Goal: Information Seeking & Learning: Learn about a topic

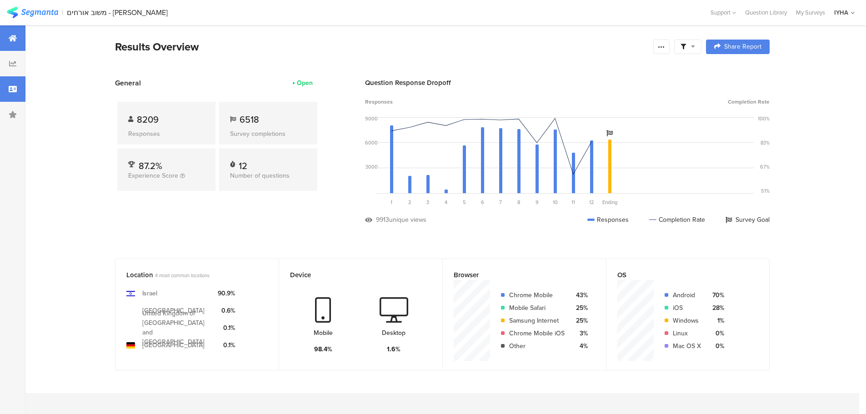
click at [11, 88] on icon at bounding box center [13, 89] width 8 height 7
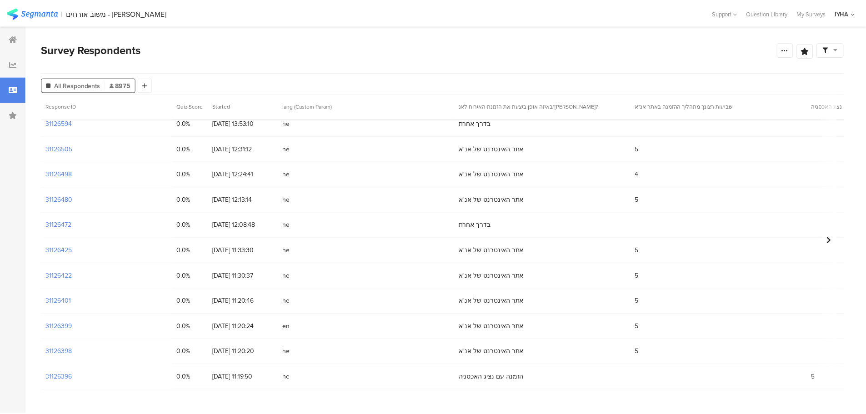
scroll to position [773, 0]
click at [65, 250] on section "31126425" at bounding box center [59, 250] width 26 height 10
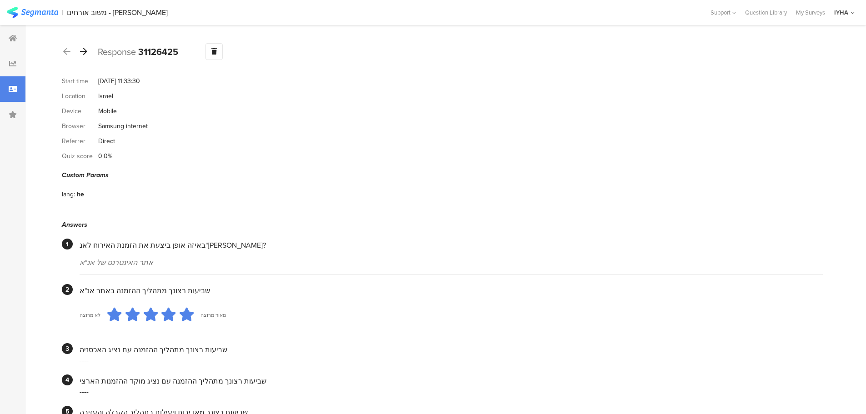
click at [82, 48] on icon at bounding box center [83, 51] width 7 height 8
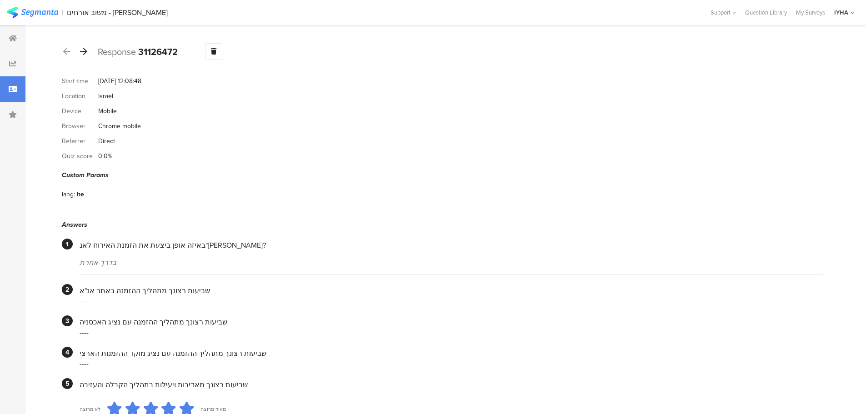
click at [85, 53] on icon at bounding box center [83, 51] width 7 height 8
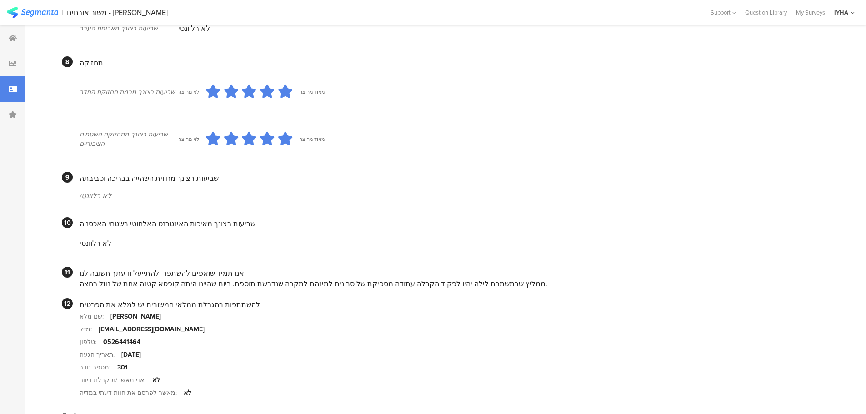
scroll to position [701, 0]
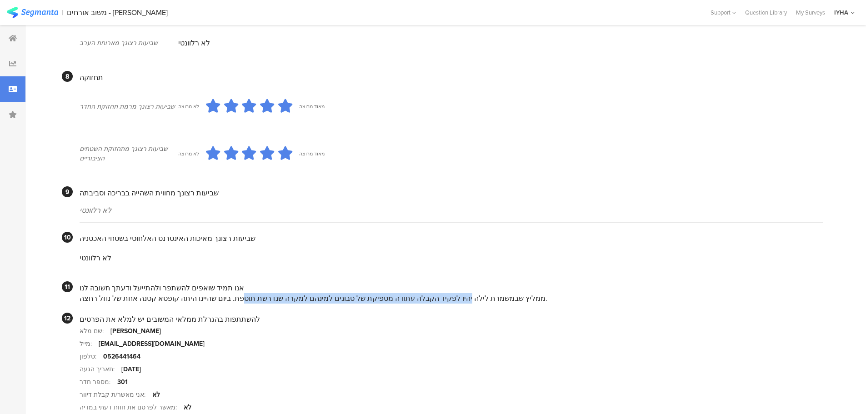
drag, startPoint x: 451, startPoint y: 287, endPoint x: 244, endPoint y: 287, distance: 206.9
click at [245, 293] on div "ממליץ שבמשמרת לילה יהיו לפקיד הקבלה עתודה מספיקת של סבונים למינהם למקרה שנדרשת …" at bounding box center [452, 298] width 744 height 10
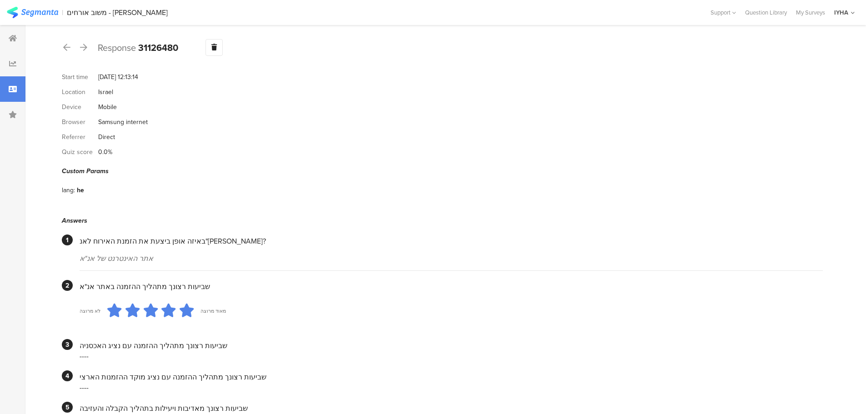
scroll to position [0, 0]
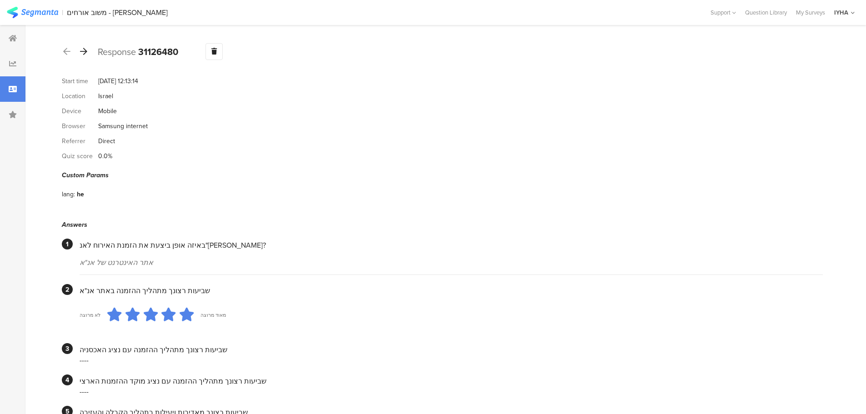
click at [84, 53] on icon at bounding box center [83, 51] width 7 height 8
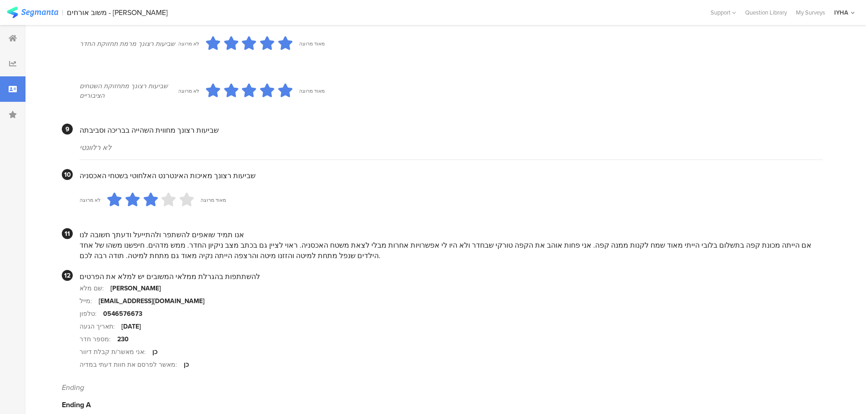
scroll to position [746, 0]
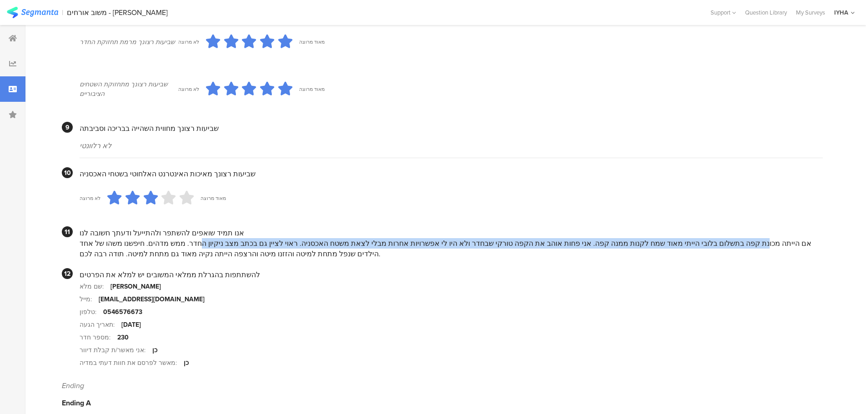
drag, startPoint x: 789, startPoint y: 229, endPoint x: 264, endPoint y: 237, distance: 524.9
click at [264, 238] on div "אם הייתה מכונת קפה בתשלום בלובי הייתי מאוד שמח לקנות ממנה קפה. אני פחות אוהב את…" at bounding box center [452, 248] width 744 height 21
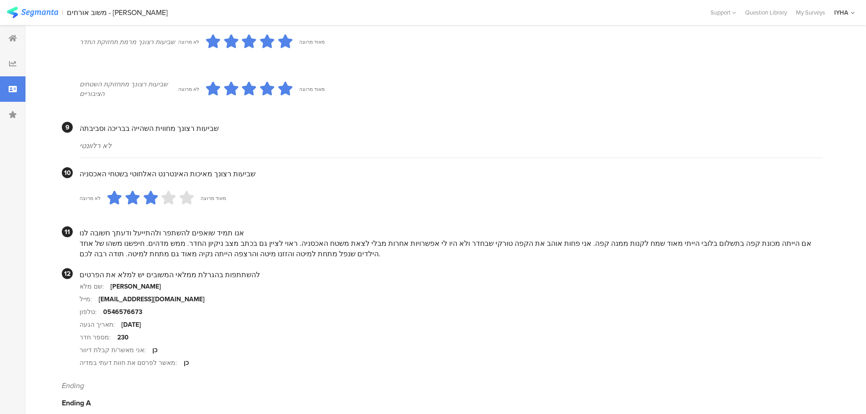
click at [227, 238] on div "אם הייתה מכונת קפה בתשלום בלובי הייתי מאוד שמח לקנות ממנה קפה. אני פחות אוהב את…" at bounding box center [452, 248] width 744 height 21
drag, startPoint x: 317, startPoint y: 230, endPoint x: 91, endPoint y: 240, distance: 225.4
click at [91, 240] on div "אם הייתה מכונת קפה בתשלום בלובי הייתי מאוד שמח לקנות ממנה קפה. אני פחות אוהב את…" at bounding box center [452, 248] width 744 height 21
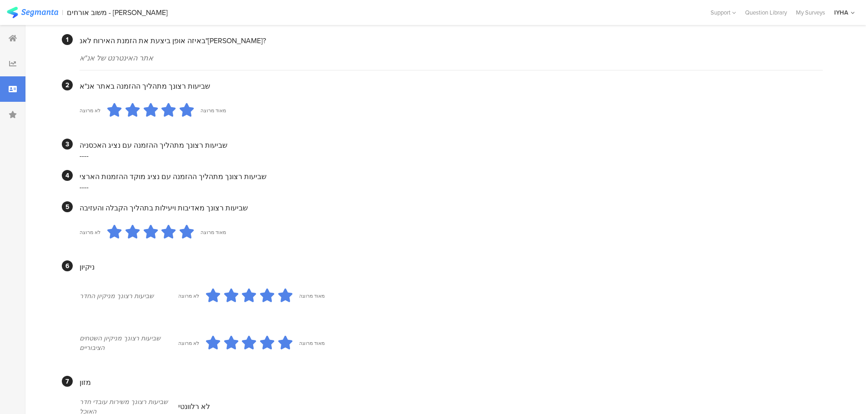
scroll to position [0, 0]
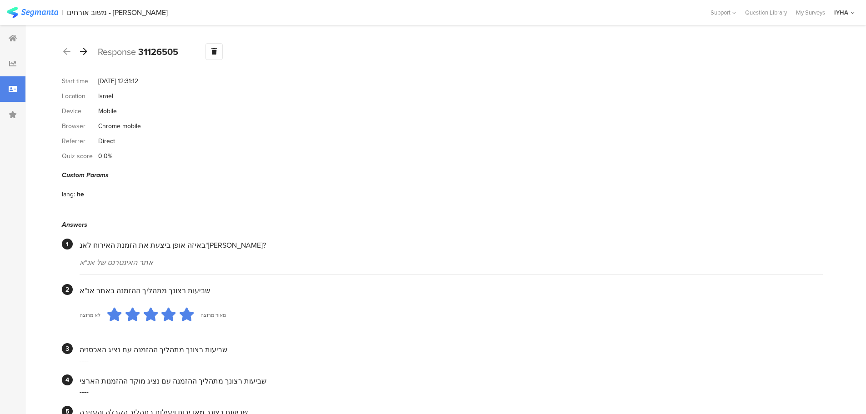
click at [85, 51] on icon at bounding box center [83, 51] width 7 height 8
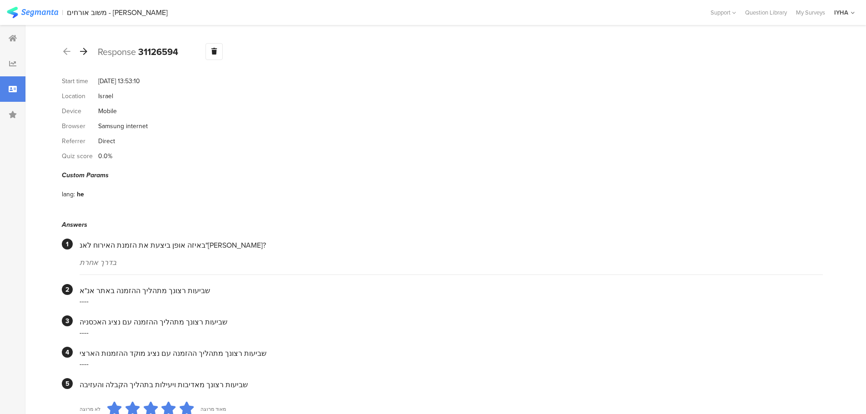
click at [83, 53] on icon at bounding box center [83, 51] width 7 height 8
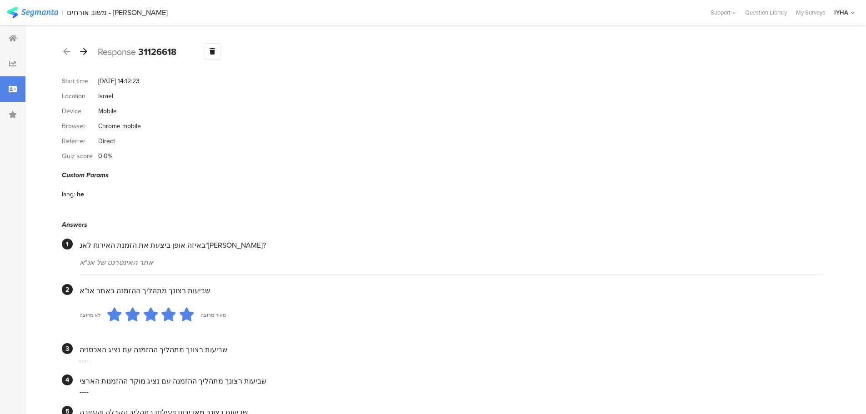
click at [88, 50] on div at bounding box center [84, 52] width 10 height 15
click at [84, 55] on icon at bounding box center [83, 51] width 7 height 8
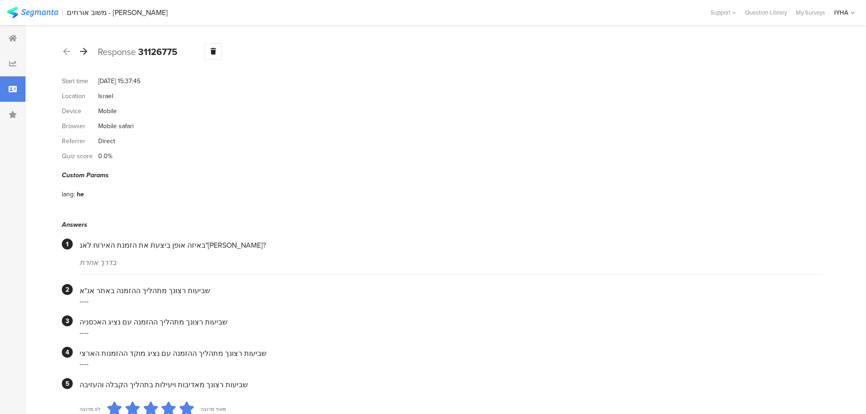
click at [85, 53] on icon at bounding box center [83, 51] width 7 height 8
drag, startPoint x: 83, startPoint y: 54, endPoint x: 86, endPoint y: 58, distance: 4.9
click at [84, 54] on icon at bounding box center [83, 51] width 7 height 8
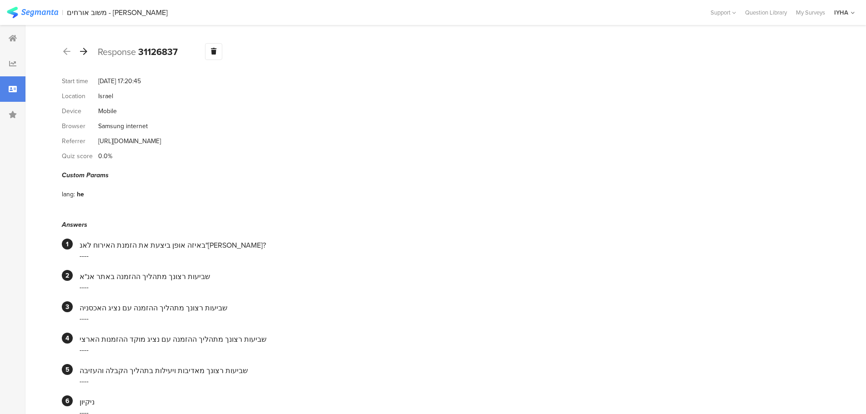
click at [86, 53] on icon at bounding box center [83, 51] width 7 height 8
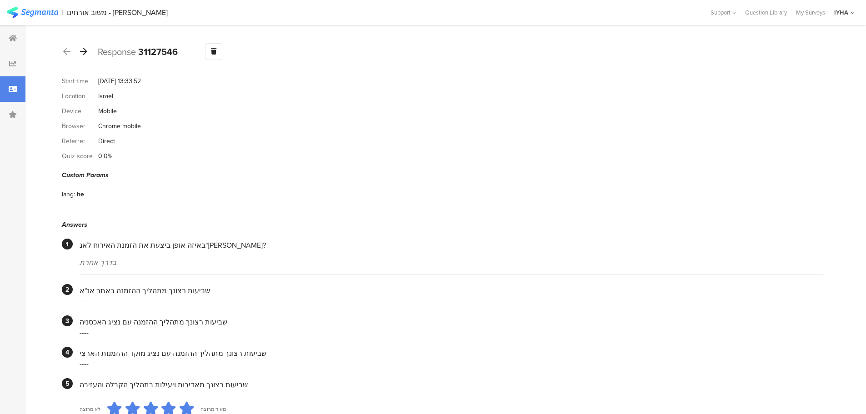
click at [86, 52] on icon at bounding box center [83, 51] width 7 height 8
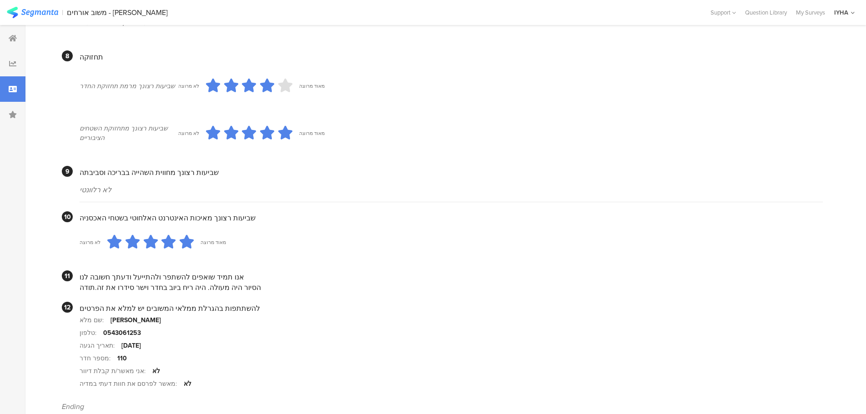
scroll to position [744, 0]
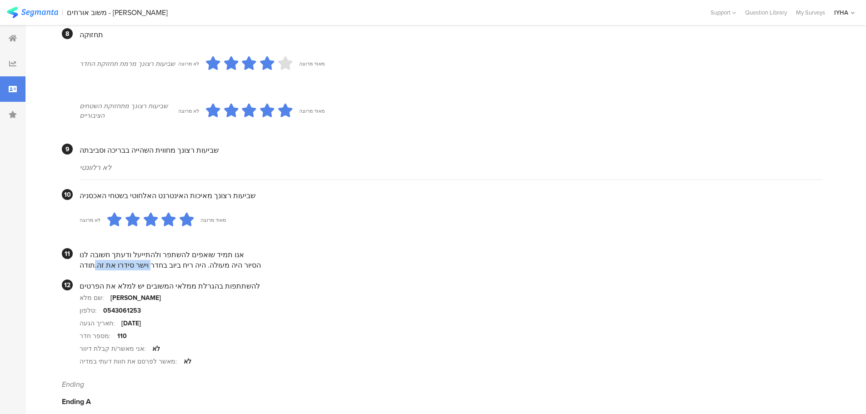
drag, startPoint x: 164, startPoint y: 255, endPoint x: 108, endPoint y: 259, distance: 56.1
click at [108, 260] on div "הסיור היה מעולה. היה ריח ביוב בחדר וישר סידרו את זה.תודה" at bounding box center [452, 265] width 744 height 10
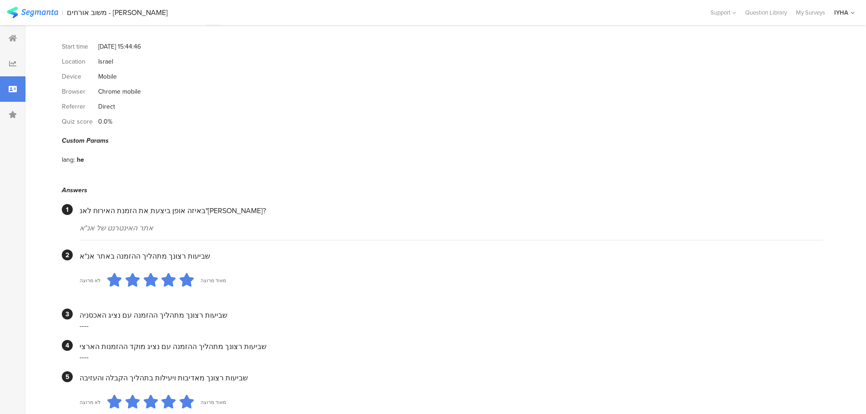
scroll to position [0, 0]
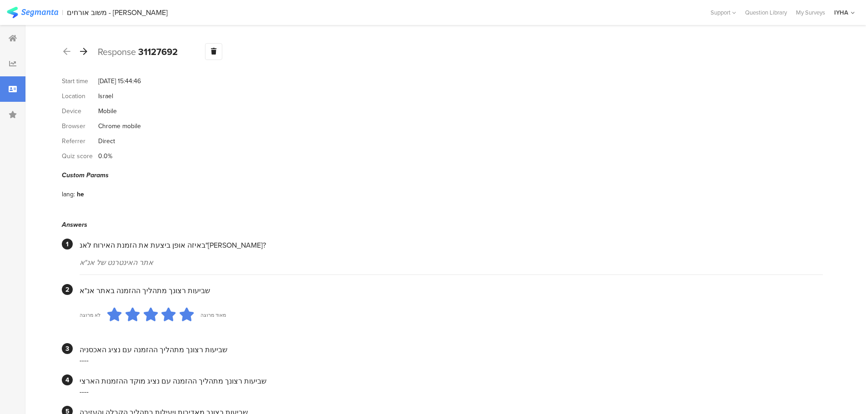
click at [87, 51] on icon at bounding box center [83, 51] width 7 height 8
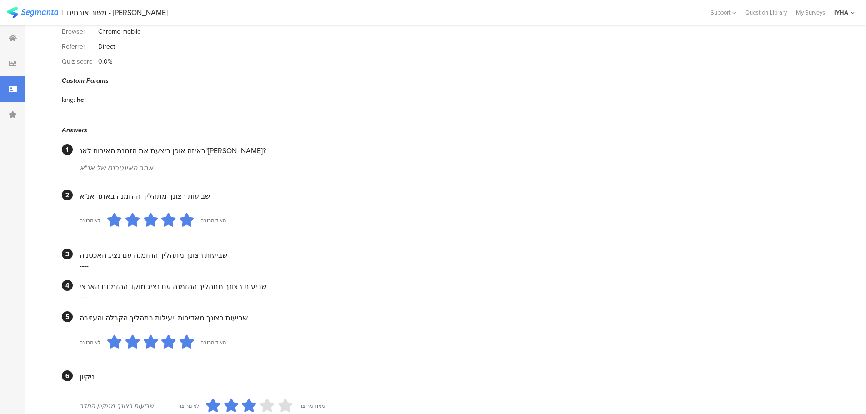
scroll to position [307, 0]
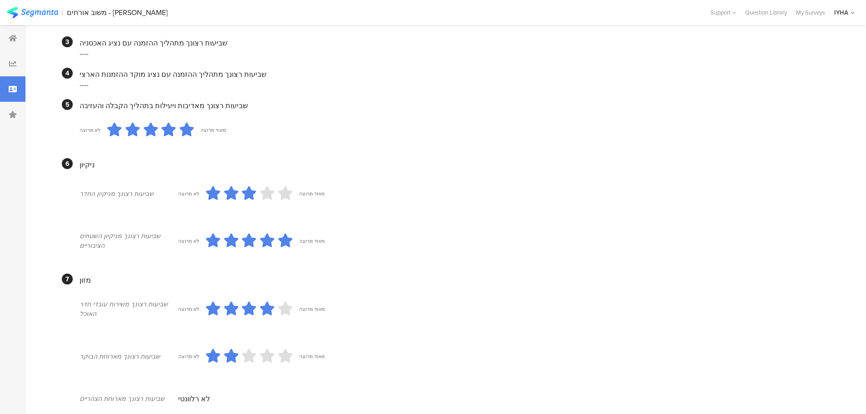
drag, startPoint x: 279, startPoint y: 189, endPoint x: 238, endPoint y: 183, distance: 40.9
click at [239, 184] on div at bounding box center [249, 194] width 86 height 20
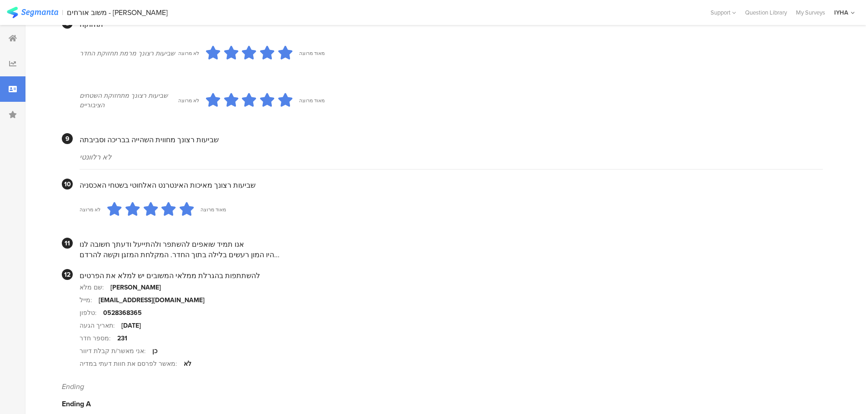
scroll to position [756, 0]
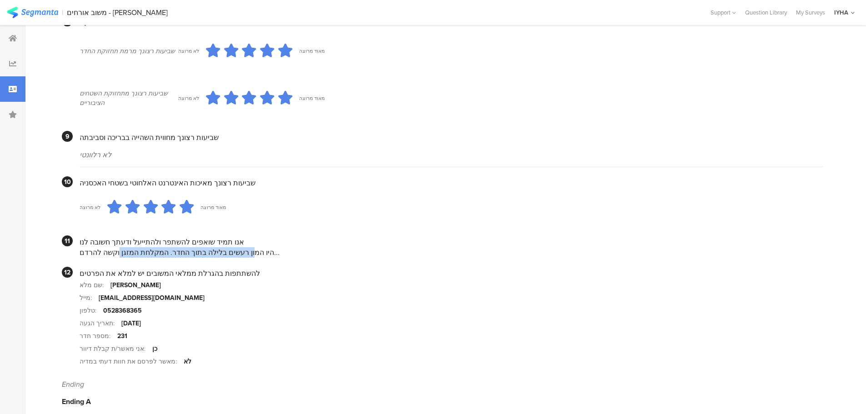
drag, startPoint x: 248, startPoint y: 245, endPoint x: 130, endPoint y: 242, distance: 117.8
click at [130, 247] on div "היו המון רעשים בלילה בתוך החדר. המקלחת המזגן וקשה להרדם..." at bounding box center [452, 252] width 744 height 10
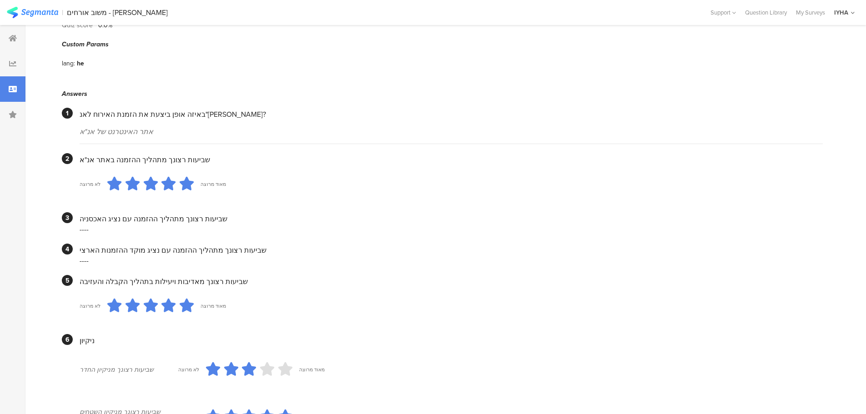
scroll to position [0, 0]
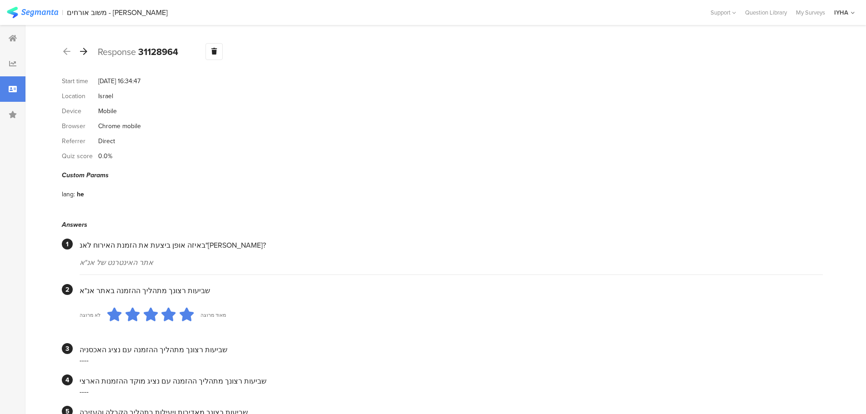
click at [85, 51] on icon at bounding box center [83, 51] width 7 height 8
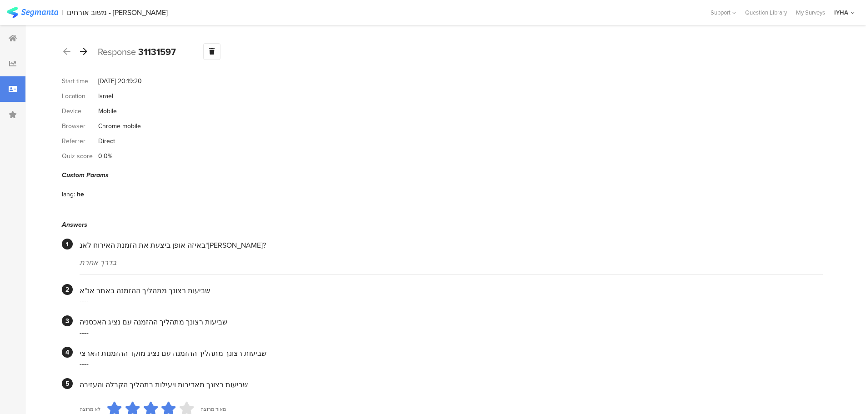
click at [87, 49] on icon at bounding box center [83, 51] width 7 height 8
click at [84, 51] on icon at bounding box center [83, 51] width 7 height 8
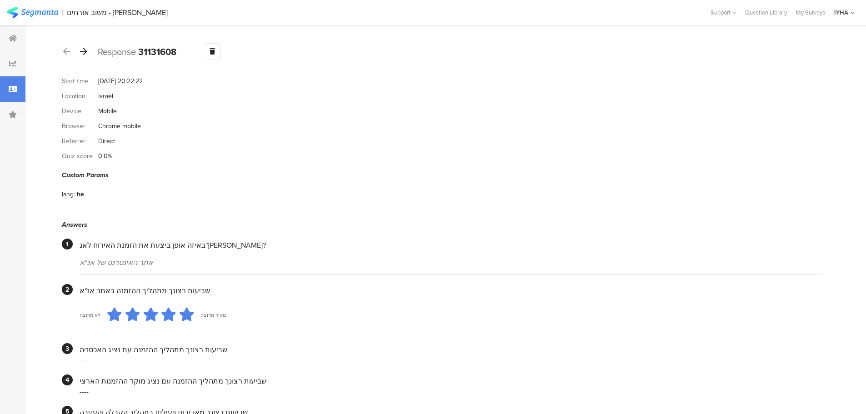
click at [84, 54] on icon at bounding box center [83, 51] width 7 height 8
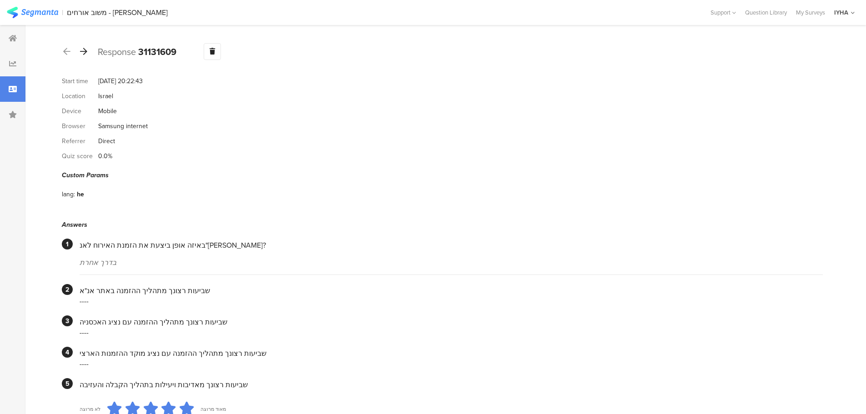
click at [83, 54] on icon at bounding box center [83, 51] width 7 height 8
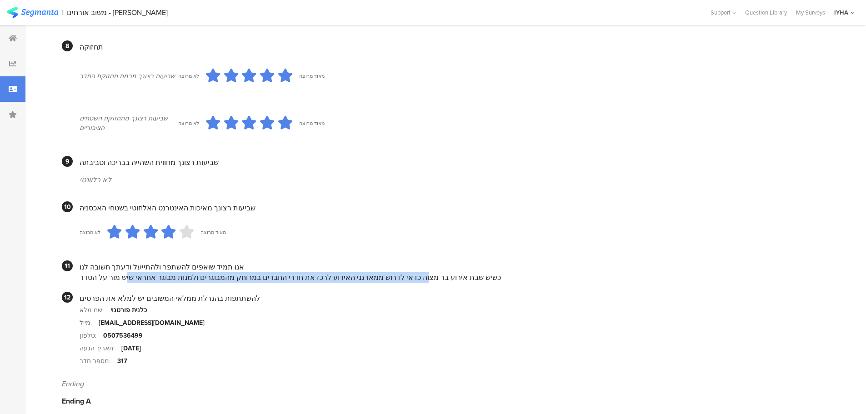
drag, startPoint x: 418, startPoint y: 272, endPoint x: 120, endPoint y: 264, distance: 298.0
click at [122, 272] on div "כשיש שבת אירוע בר מצוה כדאי לדרוש ממארגני האירוע לרכז את חדרי החברים במרוחק מהמ…" at bounding box center [452, 277] width 744 height 10
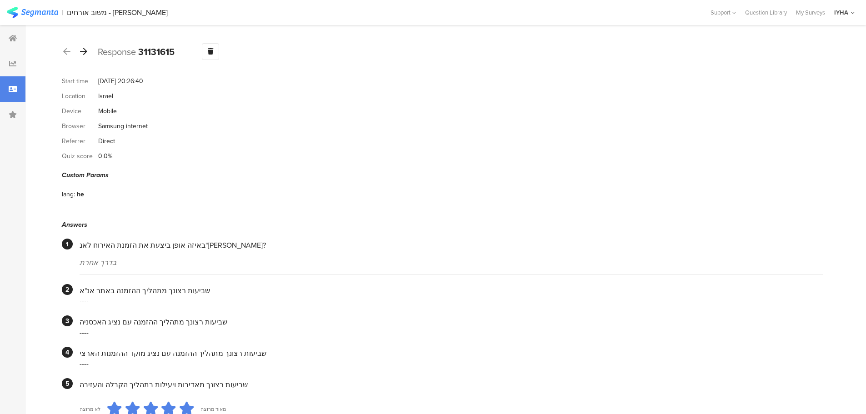
click at [85, 52] on icon at bounding box center [83, 51] width 7 height 8
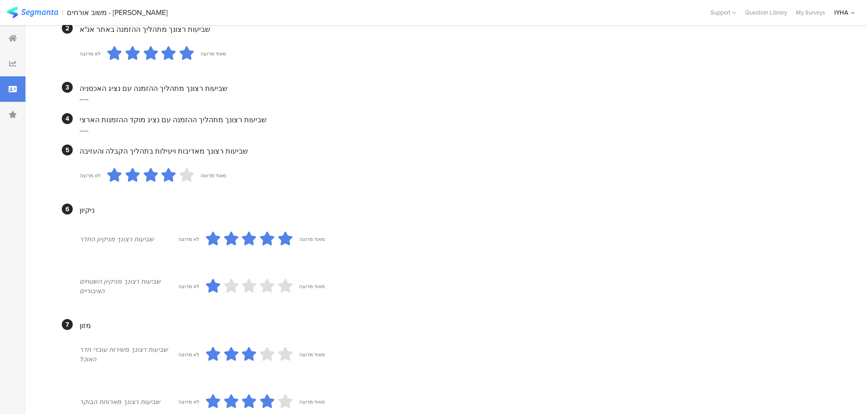
click at [209, 280] on icon at bounding box center [213, 287] width 14 height 20
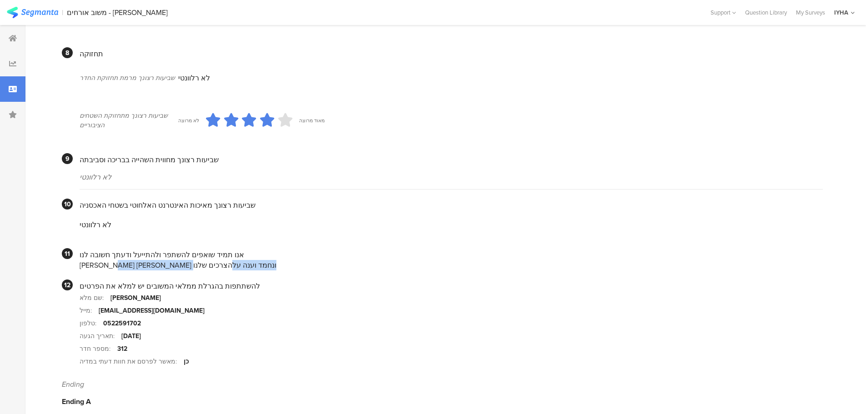
drag, startPoint x: 209, startPoint y: 258, endPoint x: 97, endPoint y: 252, distance: 111.6
click at [98, 260] on div "[PERSON_NAME] [PERSON_NAME] ונחמד וענה עלהצרכים שלנו" at bounding box center [452, 265] width 744 height 10
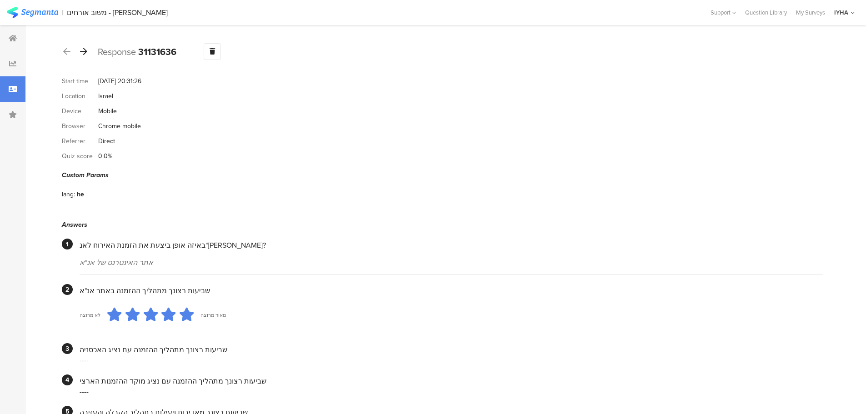
click at [86, 48] on icon at bounding box center [83, 51] width 7 height 8
click at [85, 53] on icon at bounding box center [83, 51] width 7 height 8
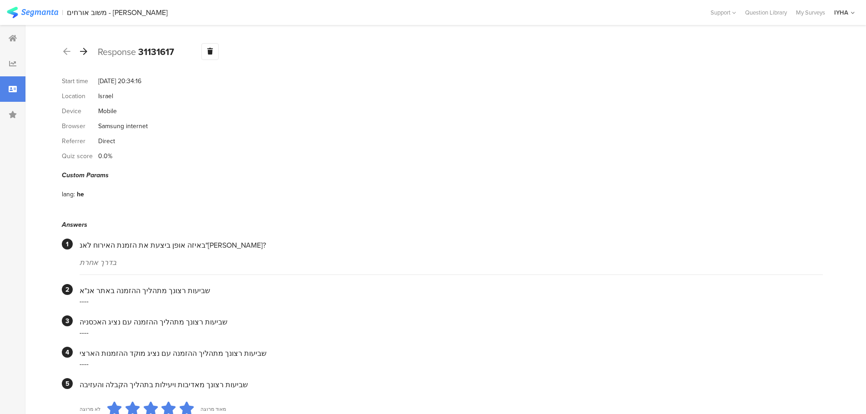
click at [83, 53] on icon at bounding box center [83, 51] width 7 height 8
click at [84, 52] on icon at bounding box center [83, 51] width 7 height 8
click at [85, 51] on icon at bounding box center [83, 51] width 7 height 8
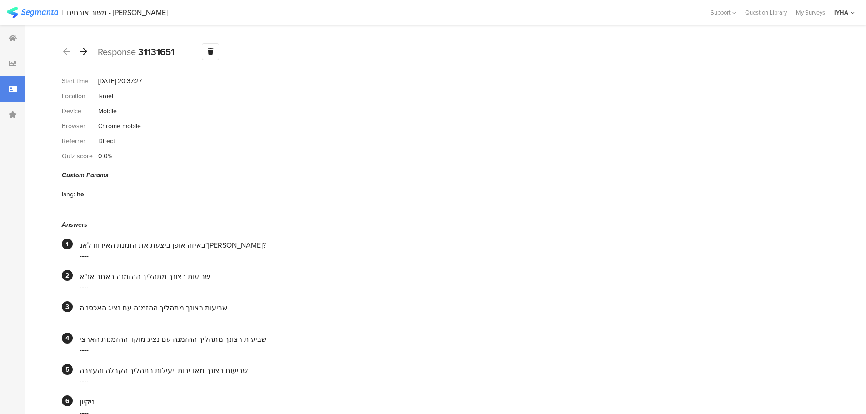
click at [83, 54] on icon at bounding box center [83, 51] width 7 height 8
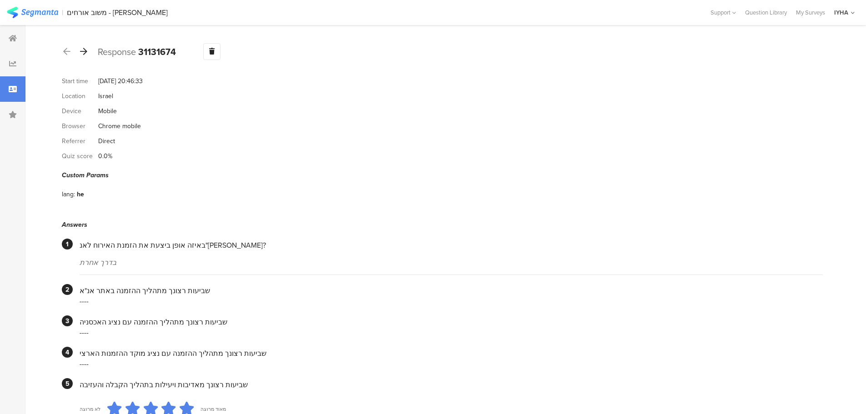
click at [84, 51] on icon at bounding box center [83, 51] width 7 height 8
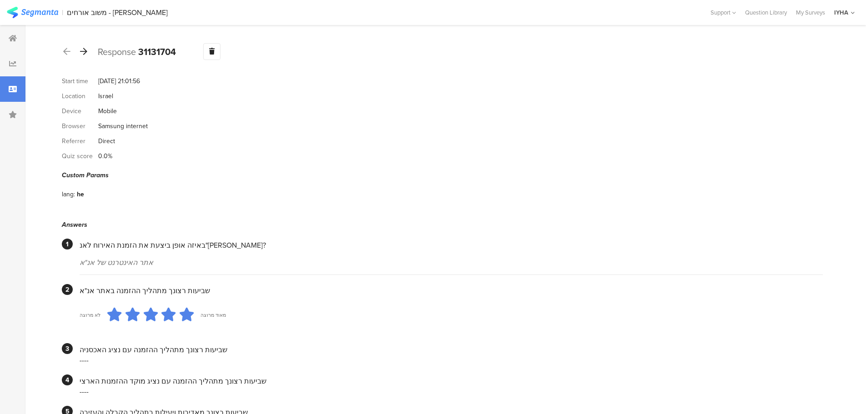
click at [86, 53] on icon at bounding box center [83, 51] width 7 height 8
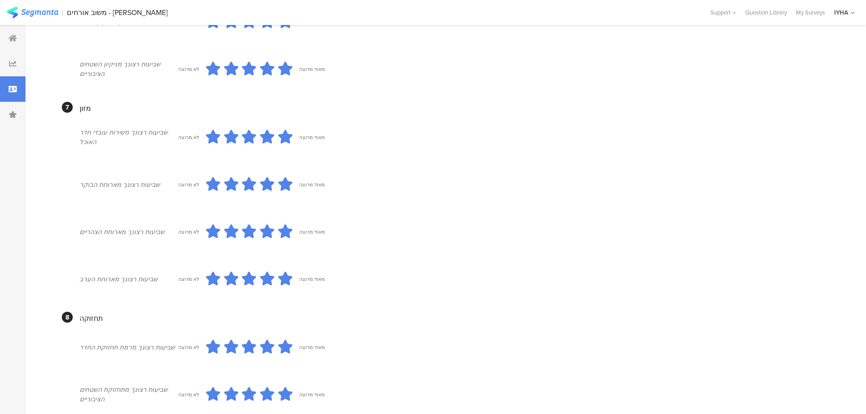
scroll to position [734, 0]
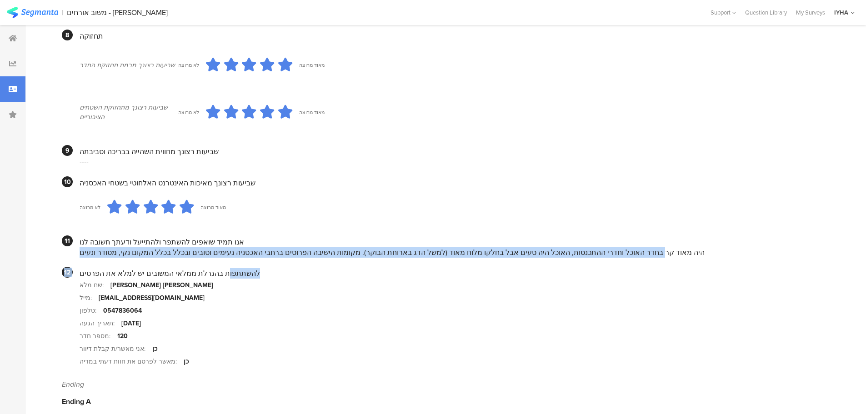
drag, startPoint x: 626, startPoint y: 239, endPoint x: 217, endPoint y: 248, distance: 409.0
click at [312, 247] on div "היה מאוד קר בחדר האוכל וחדרי ההתכנסות, האוכל היה טעים אבל בחלקו מלוח מאוד (למשל…" at bounding box center [452, 252] width 744 height 10
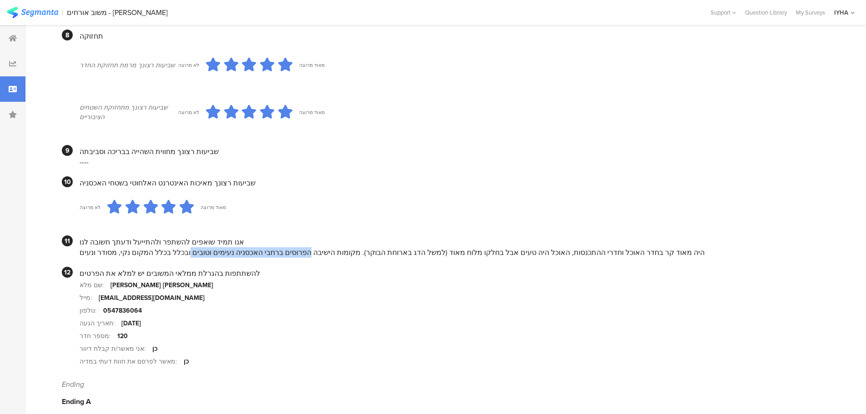
drag, startPoint x: 305, startPoint y: 243, endPoint x: 194, endPoint y: 245, distance: 110.5
click at [194, 247] on div "היה מאוד קר בחדר האוכל וחדרי ההתכנסות, האוכל היה טעים אבל בחלקו מלוח מאוד (למשל…" at bounding box center [452, 252] width 744 height 10
click at [303, 247] on div "היה מאוד קר בחדר האוכל וחדרי ההתכנסות, האוכל היה טעים אבל בחלקו מלוח מאוד (למשל…" at bounding box center [452, 252] width 744 height 10
click at [210, 247] on div "היה מאוד קר בחדר האוכל וחדרי ההתכנסות, האוכל היה טעים אבל בחלקו מלוח מאוד (למשל…" at bounding box center [452, 252] width 744 height 10
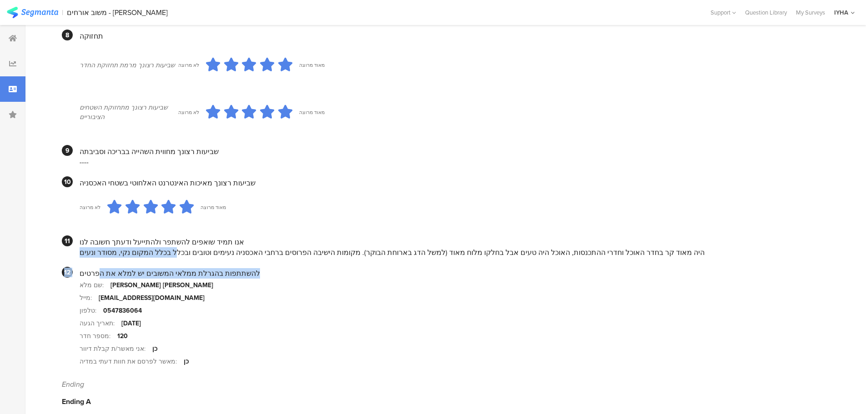
drag, startPoint x: 181, startPoint y: 242, endPoint x: 134, endPoint y: 225, distance: 50.5
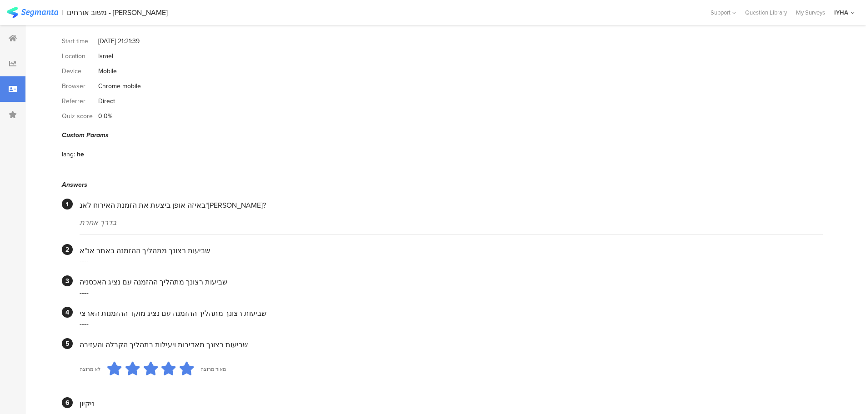
scroll to position [0, 0]
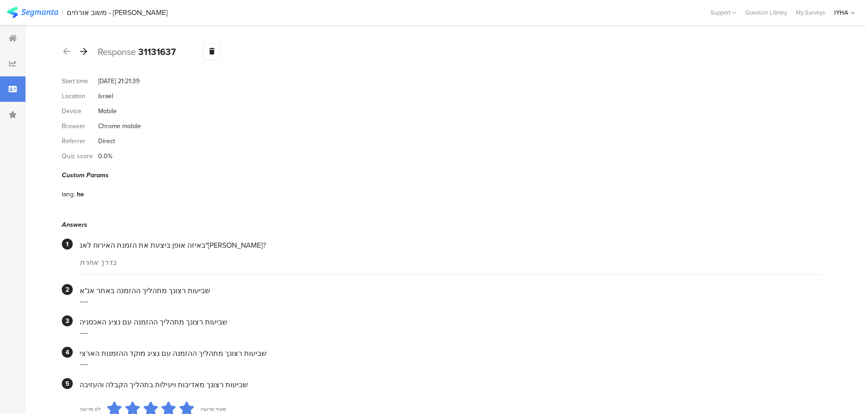
click at [83, 53] on icon at bounding box center [83, 51] width 7 height 8
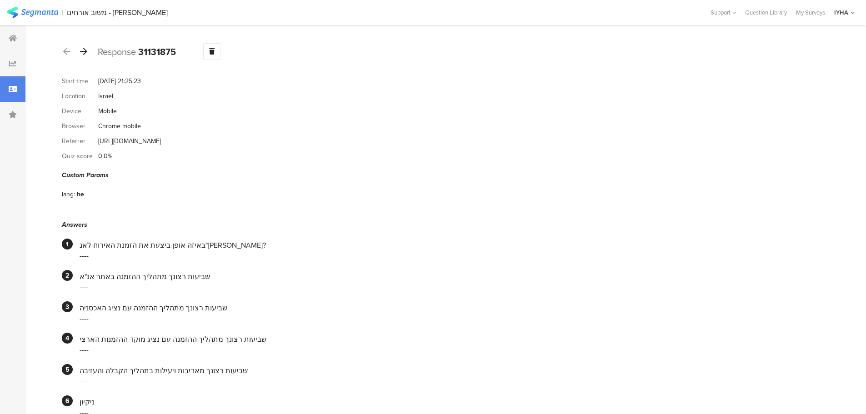
click at [85, 47] on icon at bounding box center [83, 51] width 7 height 8
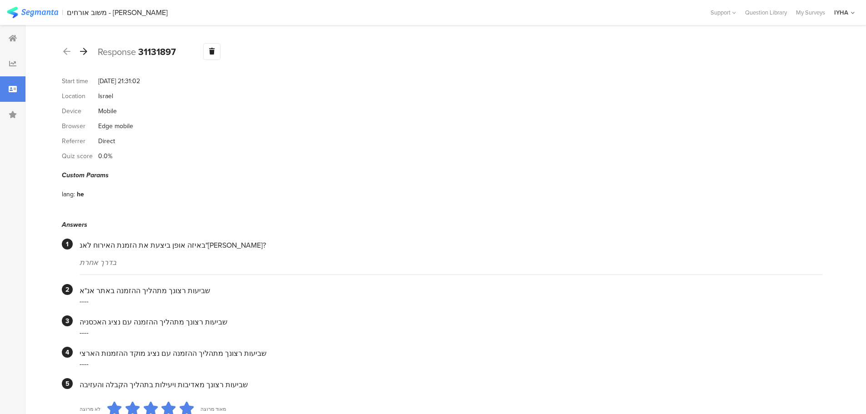
click at [84, 51] on icon at bounding box center [83, 51] width 7 height 8
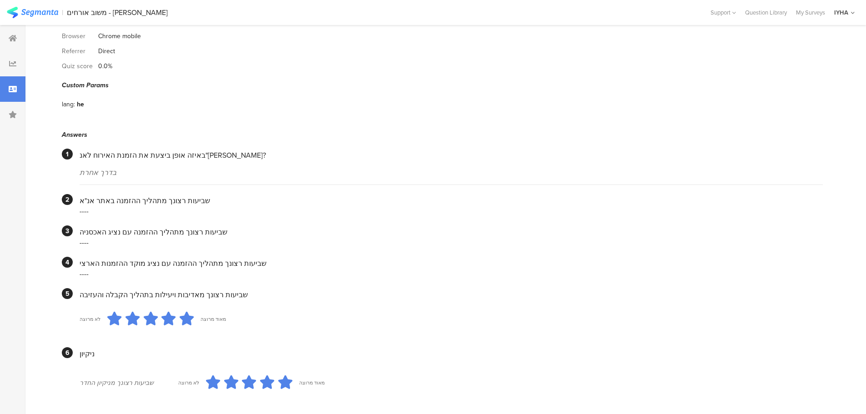
scroll to position [41, 0]
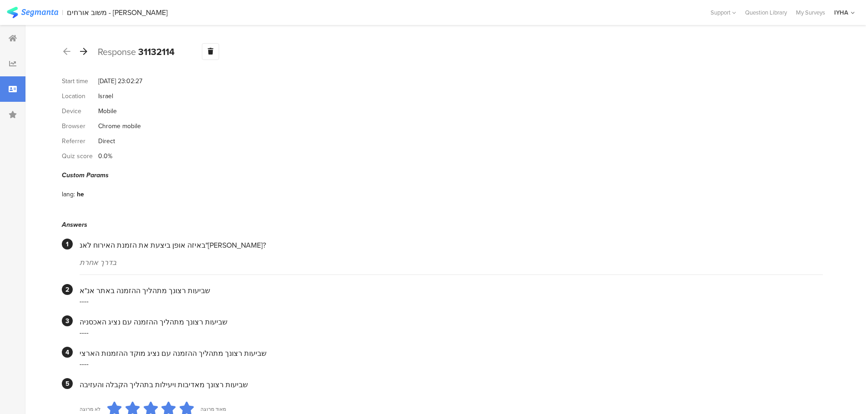
click at [85, 52] on icon at bounding box center [83, 51] width 7 height 8
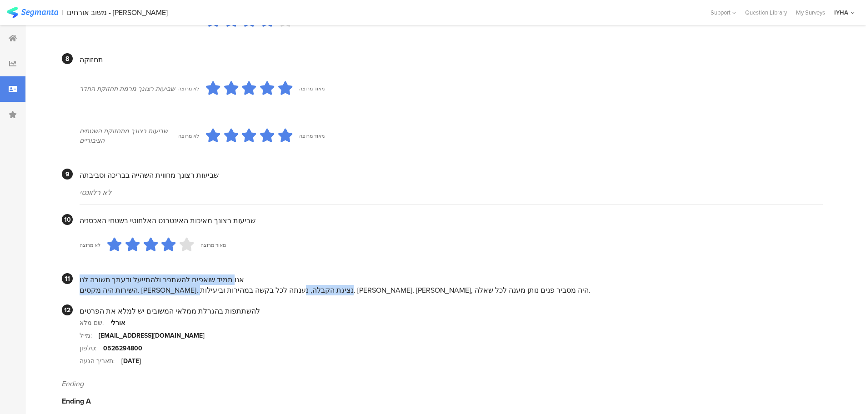
drag, startPoint x: 336, startPoint y: 282, endPoint x: 201, endPoint y: 263, distance: 136.0
click at [211, 273] on div "אנו תמיד שואפים להשתפר ולהתייעל ודעתך חשובה לנו השירות היה מקסים. [PERSON_NAME]…" at bounding box center [452, 284] width 744 height 22
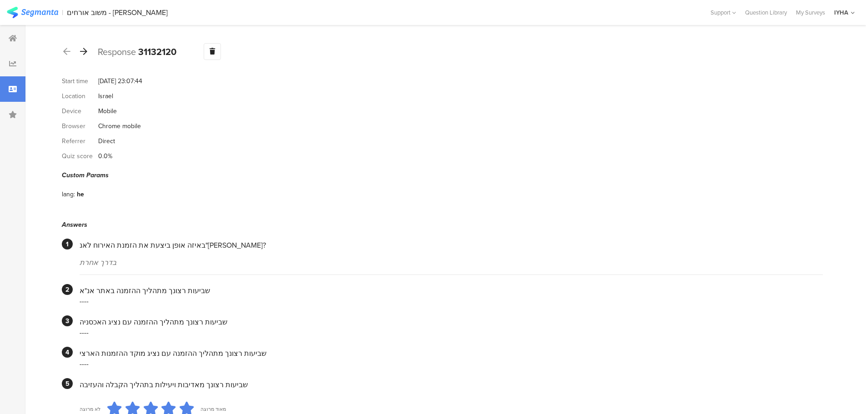
click at [85, 50] on icon at bounding box center [83, 51] width 7 height 8
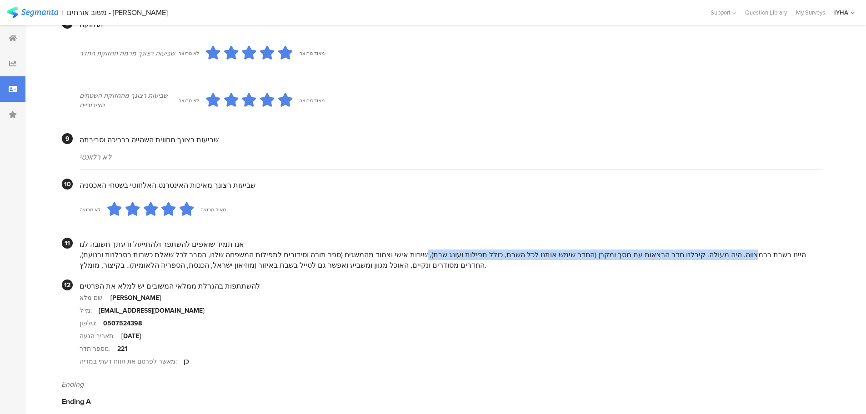
drag, startPoint x: 794, startPoint y: 242, endPoint x: 488, endPoint y: 250, distance: 306.2
click at [488, 250] on div "היינו בשבת ברמצווה. היה מעולה. קיבלנו חדר הרצאות עם מסך ומקרן (החדר שימש אותנו …" at bounding box center [452, 260] width 744 height 21
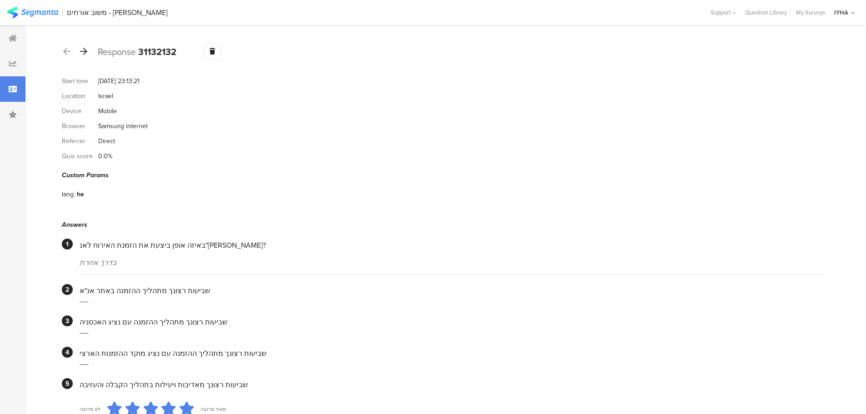
click at [81, 52] on icon at bounding box center [83, 51] width 7 height 8
click at [82, 54] on icon at bounding box center [83, 51] width 7 height 8
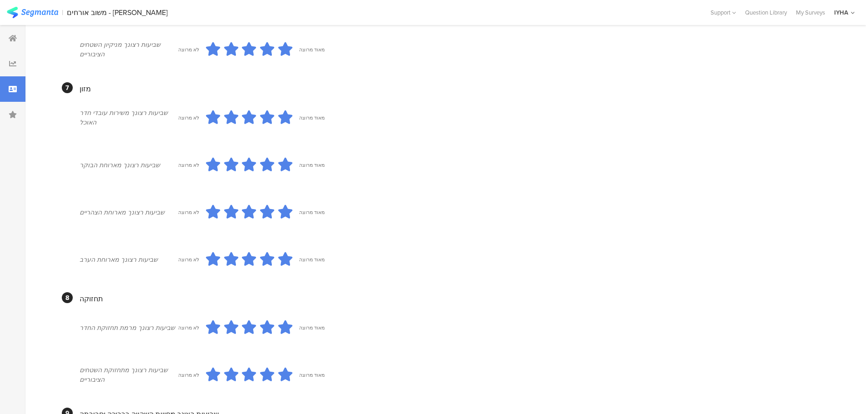
scroll to position [669, 0]
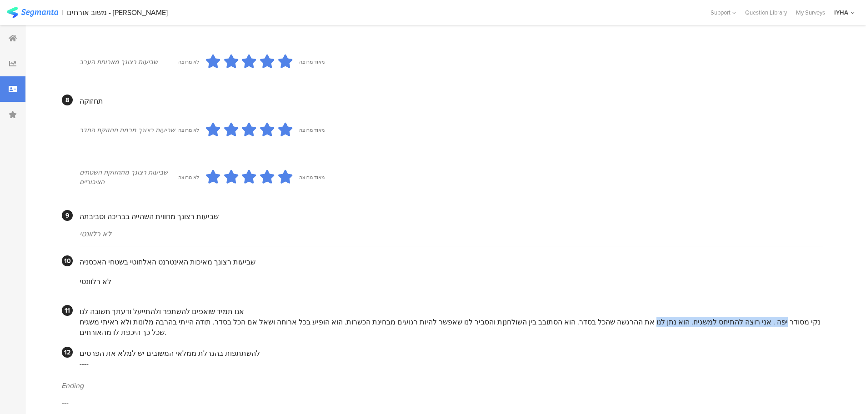
drag, startPoint x: 790, startPoint y: 312, endPoint x: 661, endPoint y: 308, distance: 128.8
click at [663, 317] on div "נקי מסודר יפה . אני רוצה להתיחס למשגיח. הוא נתן לנו את ההרגשה שהכל בסדר. הוא הס…" at bounding box center [452, 327] width 744 height 21
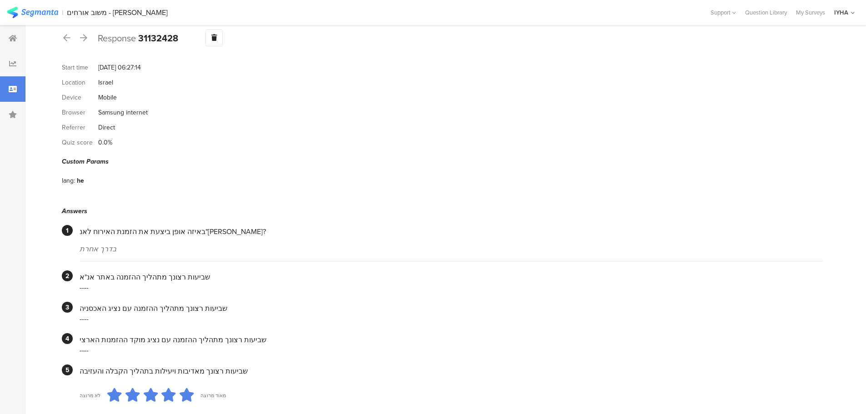
scroll to position [0, 0]
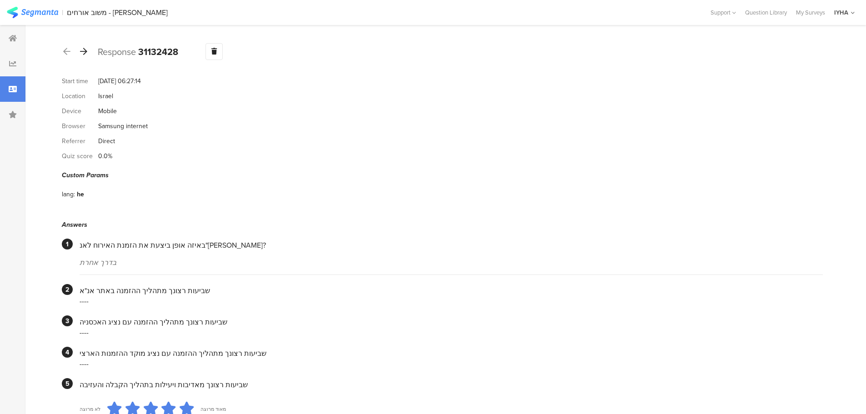
click at [83, 50] on icon at bounding box center [83, 51] width 7 height 8
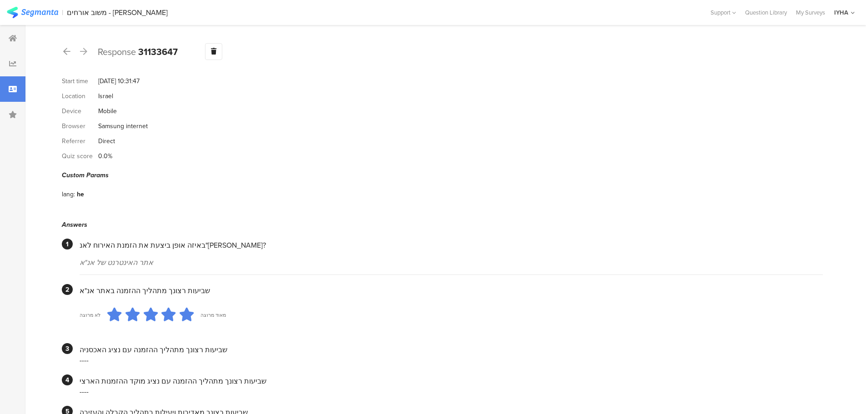
click at [81, 51] on icon at bounding box center [83, 51] width 7 height 8
click at [83, 52] on icon at bounding box center [83, 51] width 7 height 8
